Goal: Transaction & Acquisition: Download file/media

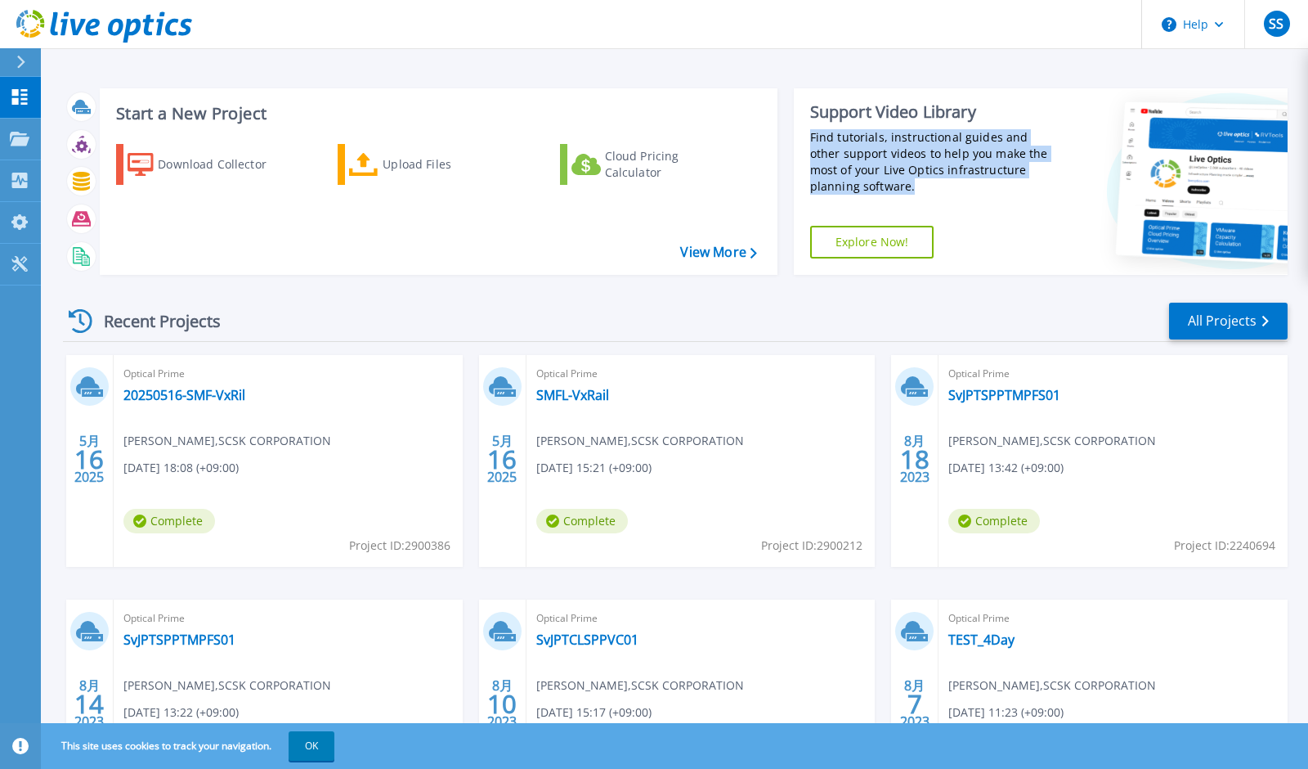
drag, startPoint x: 809, startPoint y: 135, endPoint x: 873, endPoint y: 185, distance: 81.0
click at [873, 185] on div "Find tutorials, instructional guides and other support videos to help you make …" at bounding box center [934, 161] width 249 height 65
drag, startPoint x: 873, startPoint y: 185, endPoint x: 883, endPoint y: 236, distance: 52.4
click at [883, 236] on link "Explore Now!" at bounding box center [872, 242] width 124 height 33
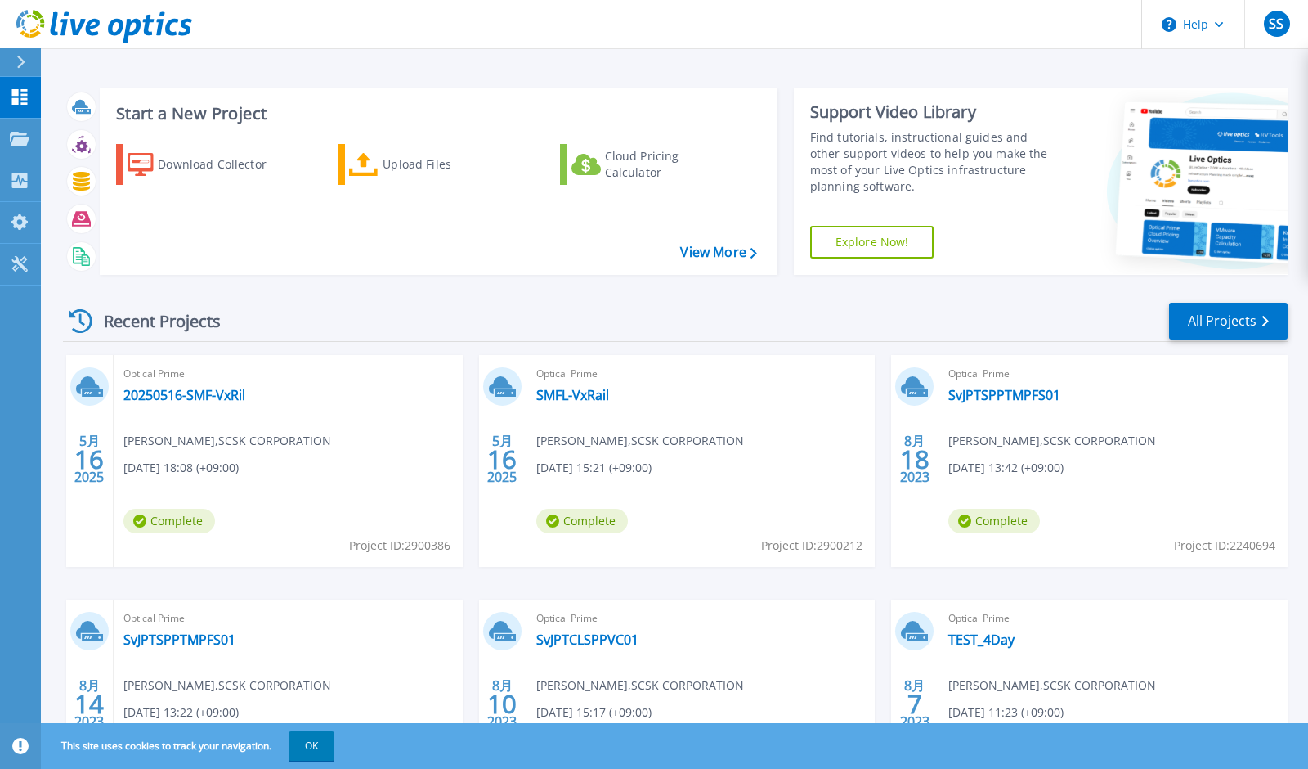
click at [781, 316] on div "Recent Projects All Projects" at bounding box center [675, 321] width 1225 height 41
click at [697, 253] on link "View More" at bounding box center [718, 252] width 76 height 16
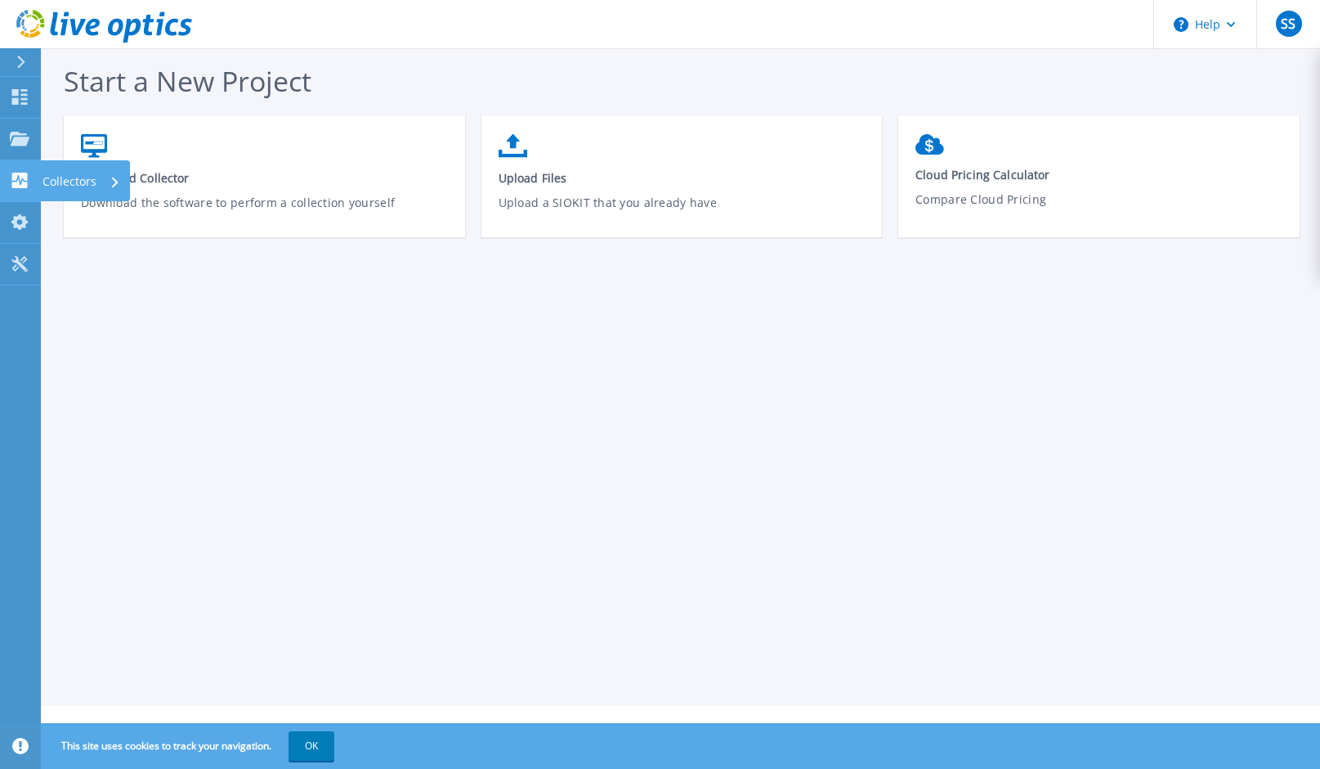
click at [25, 180] on icon at bounding box center [20, 181] width 16 height 16
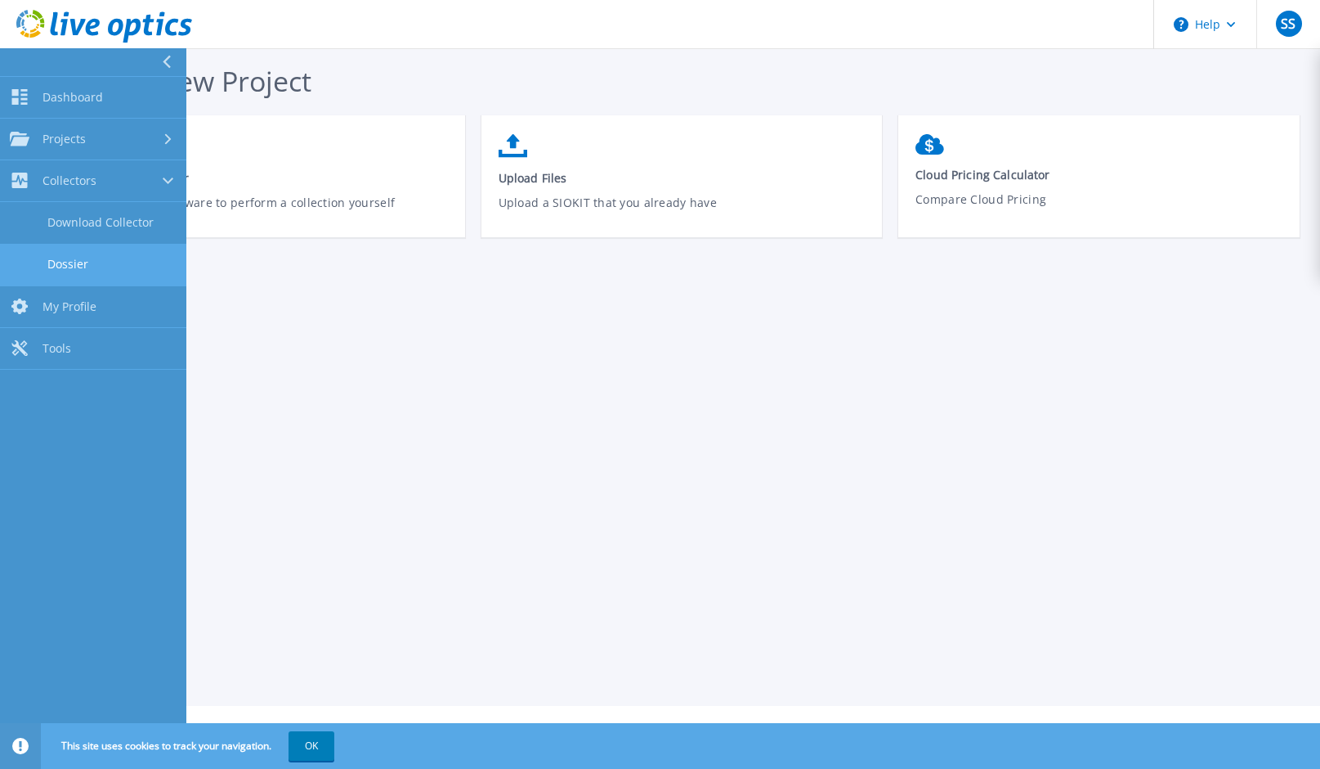
click at [74, 262] on link "Dossier" at bounding box center [93, 265] width 186 height 42
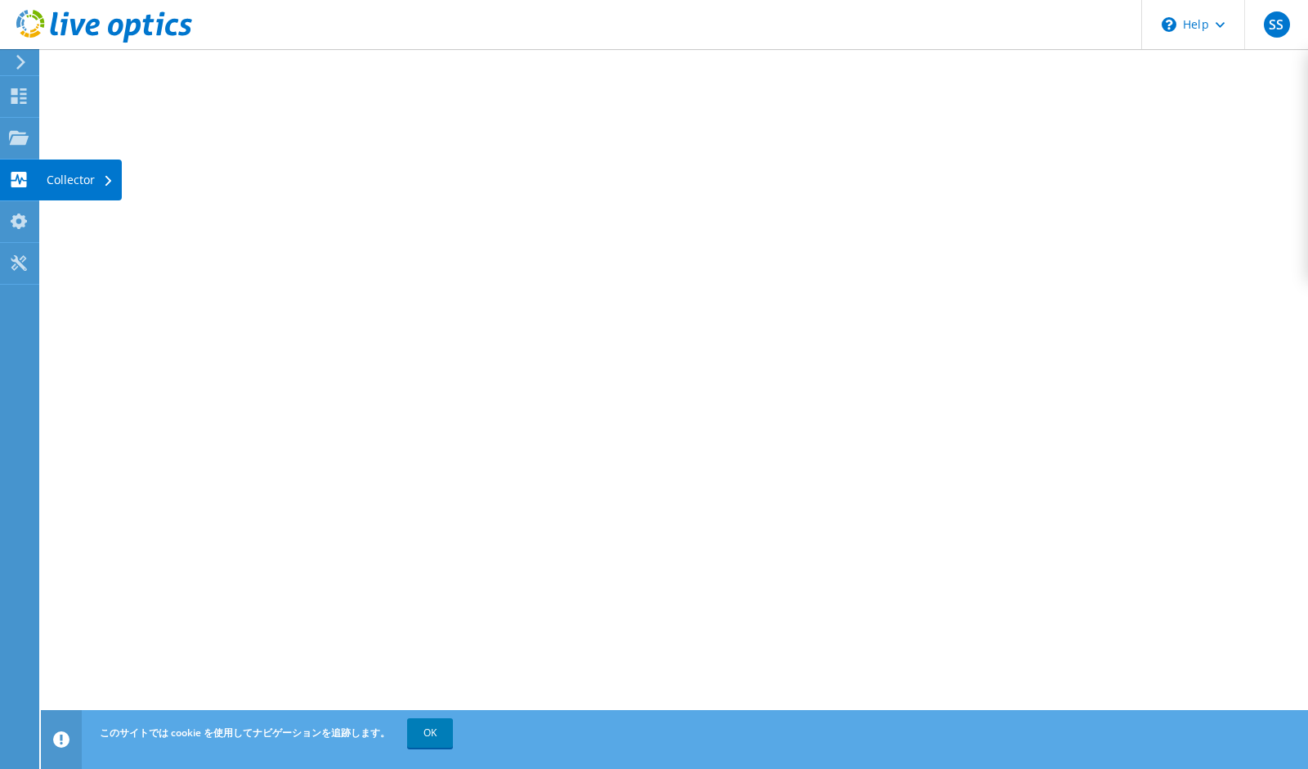
click at [65, 177] on div "Collector" at bounding box center [79, 179] width 83 height 41
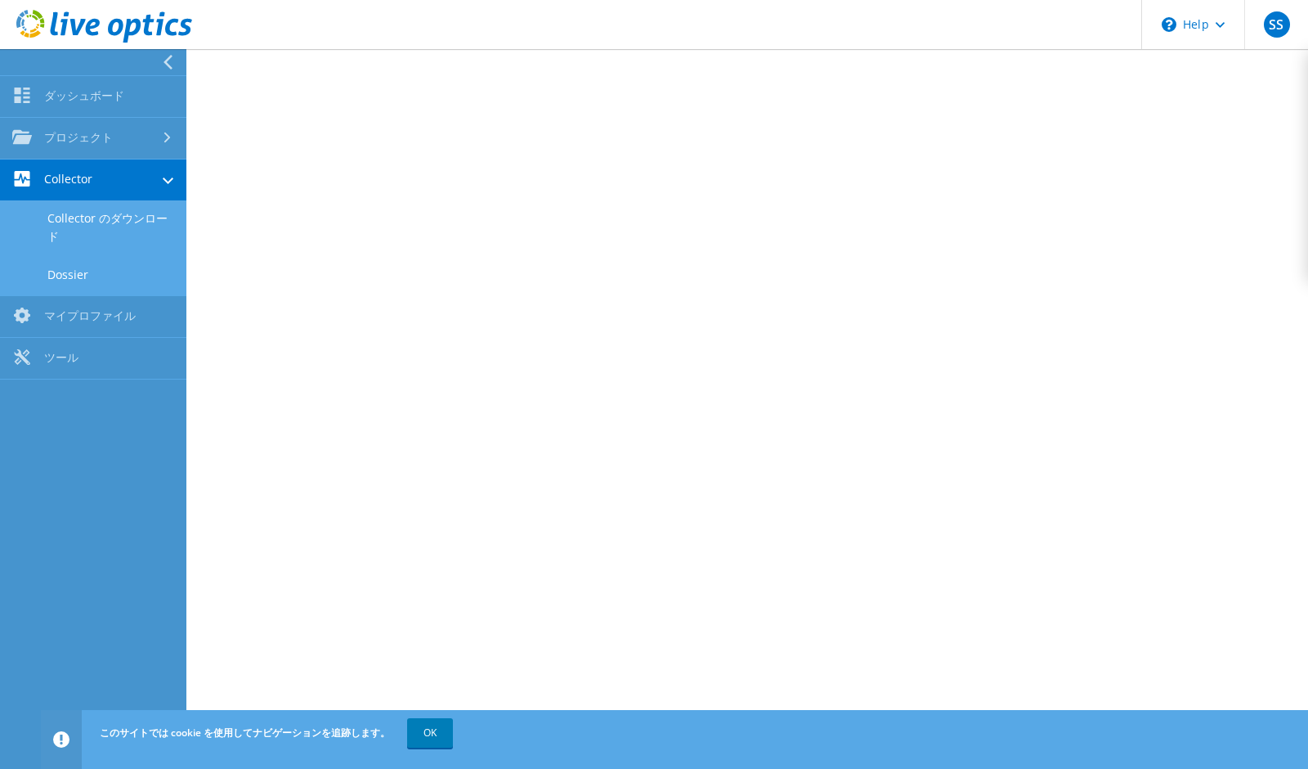
click at [81, 215] on link "Collector のダウンロード" at bounding box center [93, 227] width 186 height 52
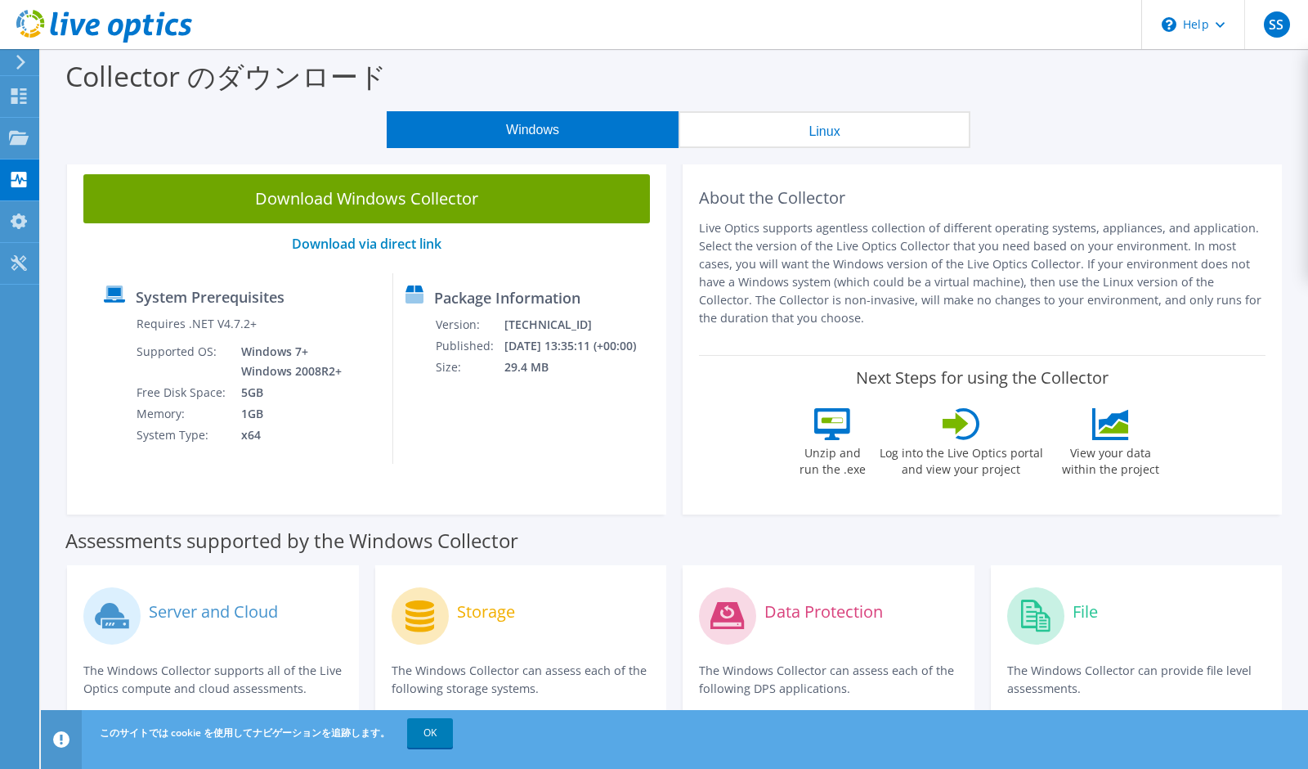
click at [539, 432] on div "Package Information Version: [TECHNICAL_ID] Published: [DATE] 13:35:11 (+00:00)…" at bounding box center [516, 368] width 247 height 190
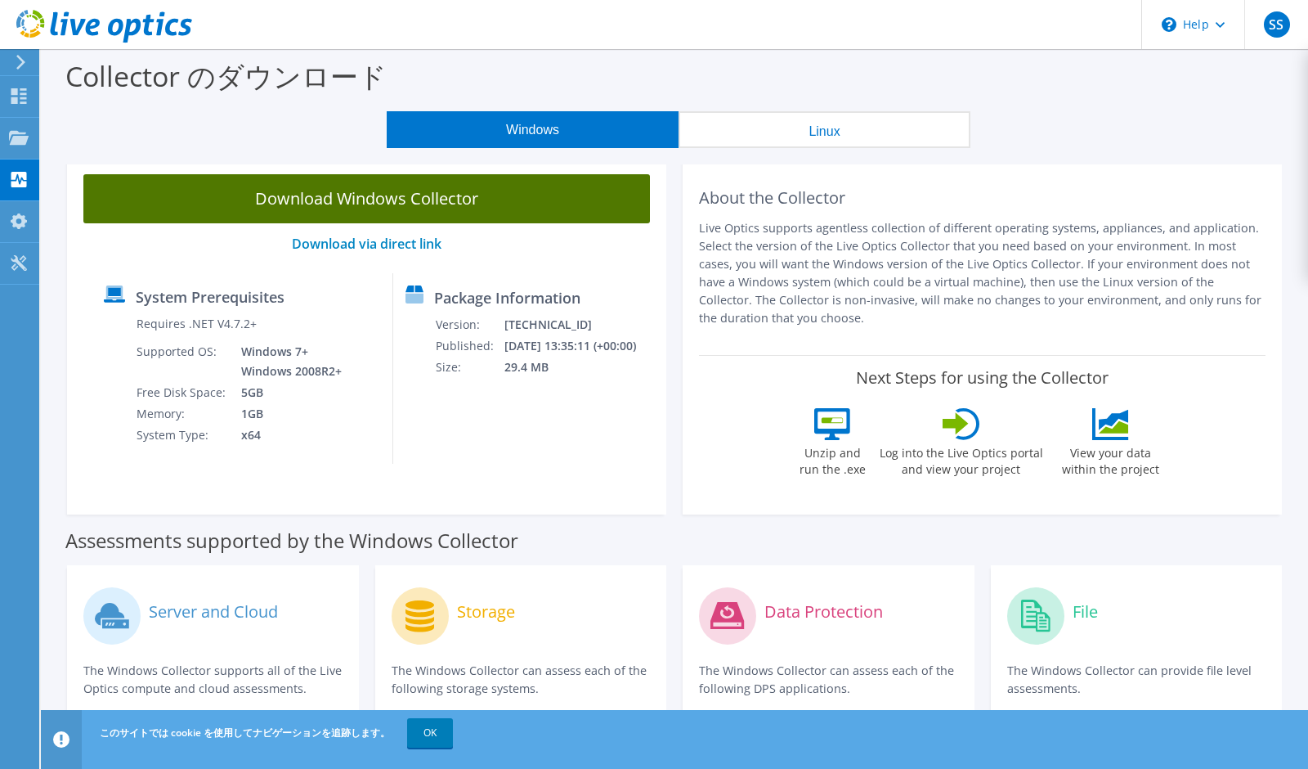
click at [329, 196] on link "Download Windows Collector" at bounding box center [366, 198] width 567 height 49
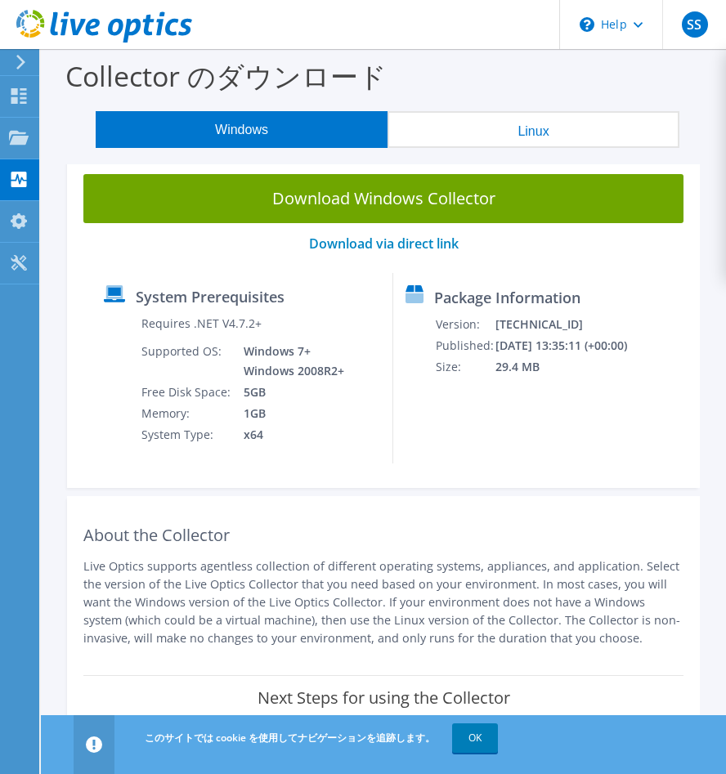
click at [506, 134] on button "Linux" at bounding box center [534, 129] width 292 height 37
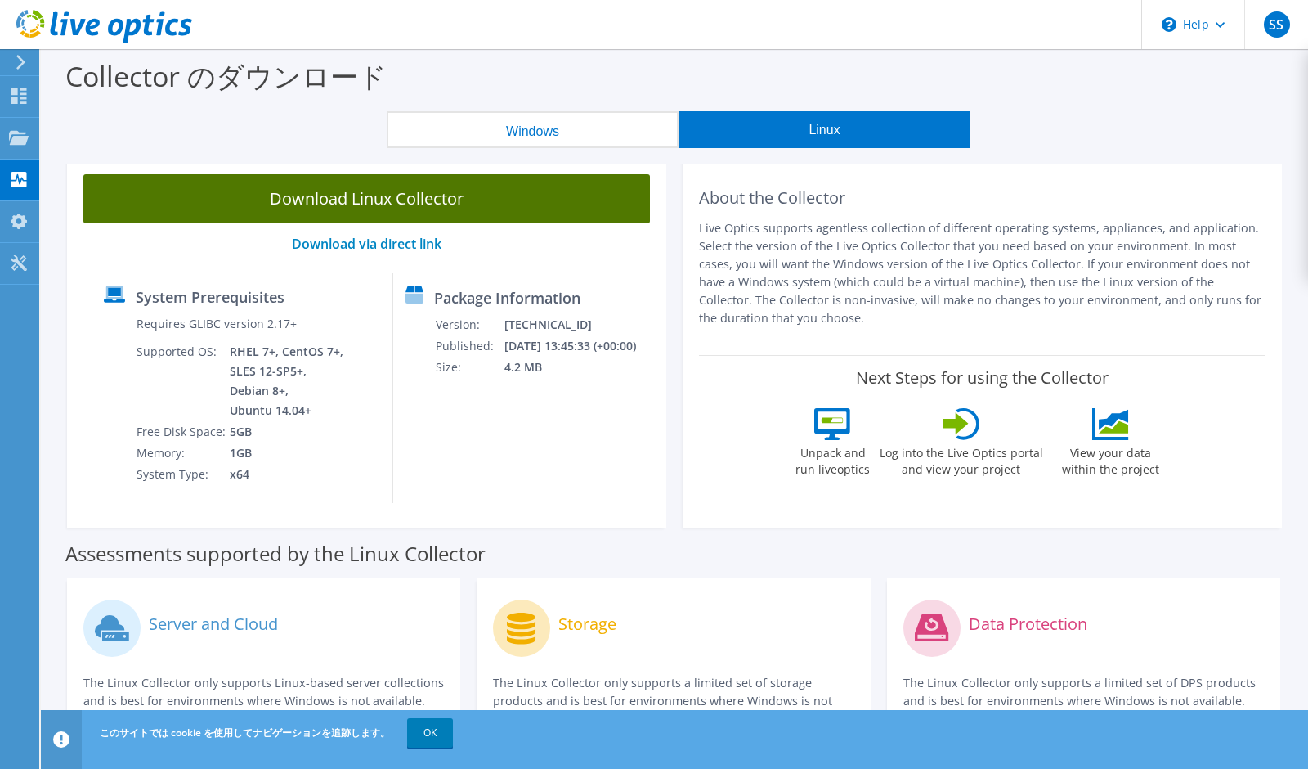
click at [440, 195] on link "Download Linux Collector" at bounding box center [366, 198] width 567 height 49
